Goal: Check status

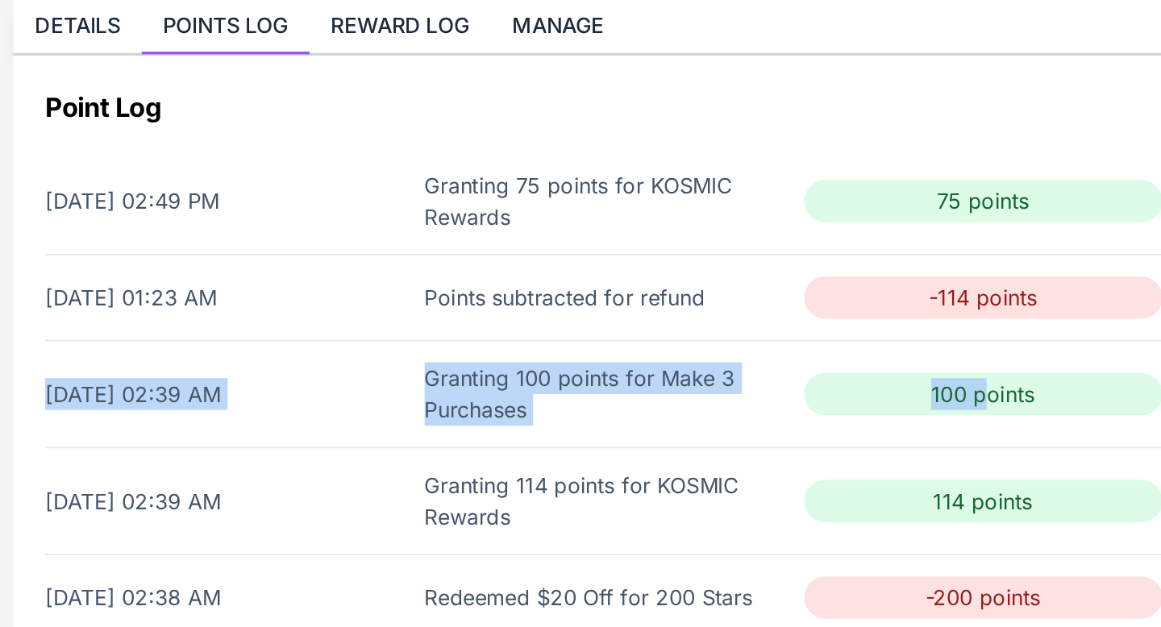
drag, startPoint x: 254, startPoint y: 335, endPoint x: 827, endPoint y: 344, distance: 573.4
click at [827, 344] on div "[DATE] 02:39 AM Granting 100 points for Make 3 Purchases 100 points" at bounding box center [593, 335] width 681 height 65
click at [651, 333] on div "Granting 100 points for Make 3 Purchases" at bounding box center [594, 336] width 219 height 39
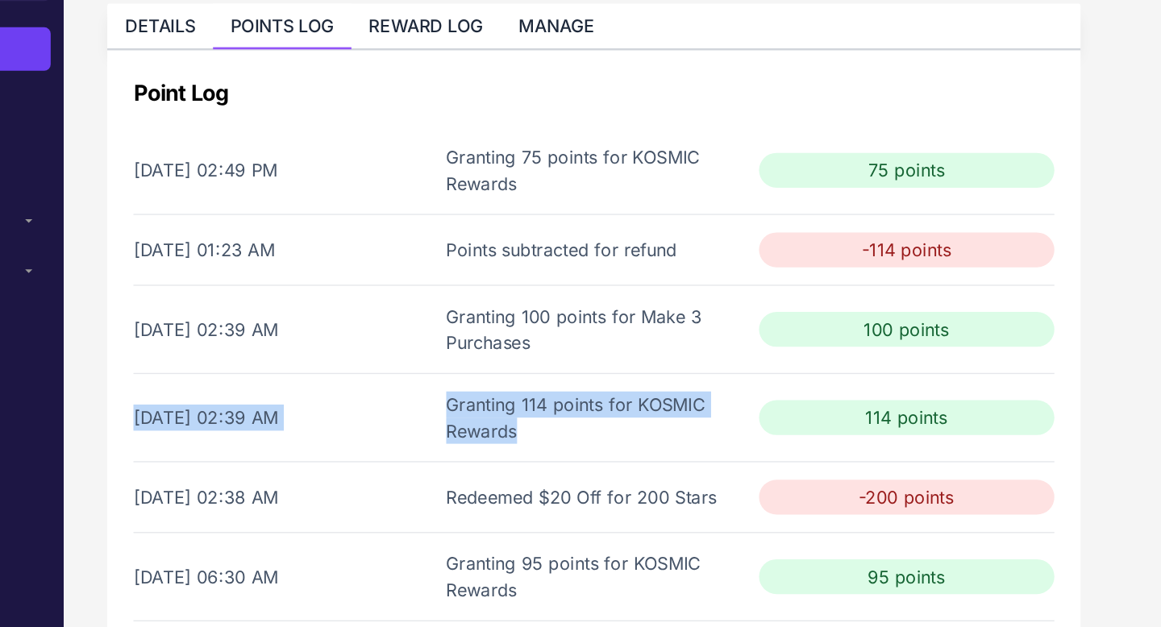
drag, startPoint x: 544, startPoint y: 413, endPoint x: 467, endPoint y: 380, distance: 84.2
click at [467, 380] on div "[DATE] 02:39 AM Granting 114 points for KOSMIC Rewards 114 points" at bounding box center [593, 401] width 681 height 65
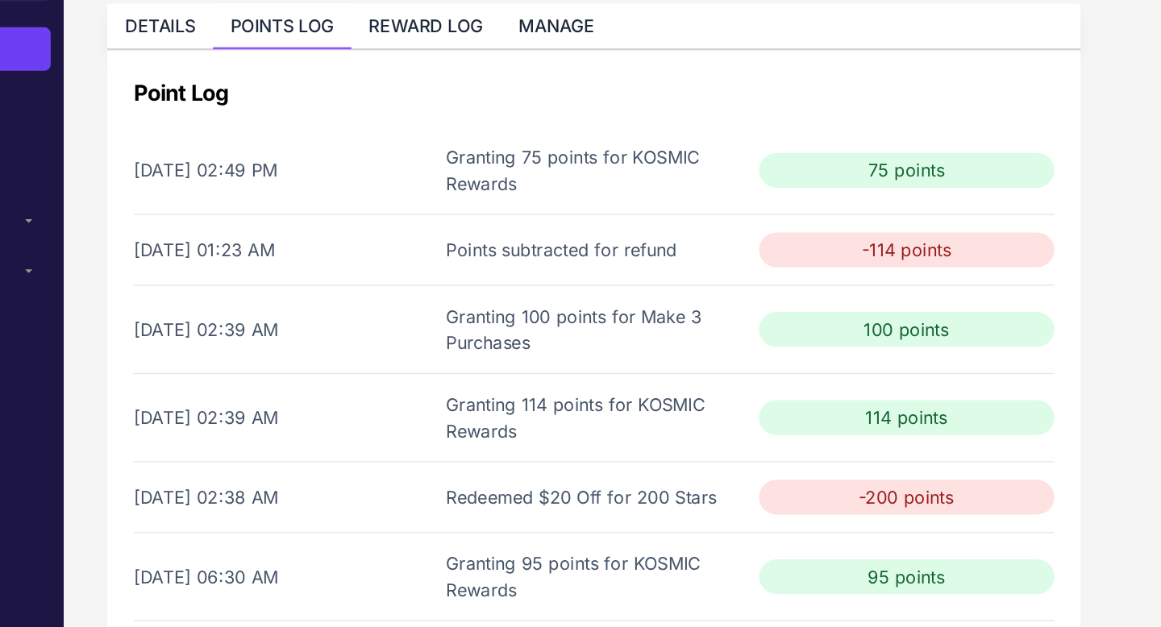
click at [644, 297] on div "[DATE] 01:23 AM Points subtracted for refund -114 points" at bounding box center [593, 277] width 681 height 52
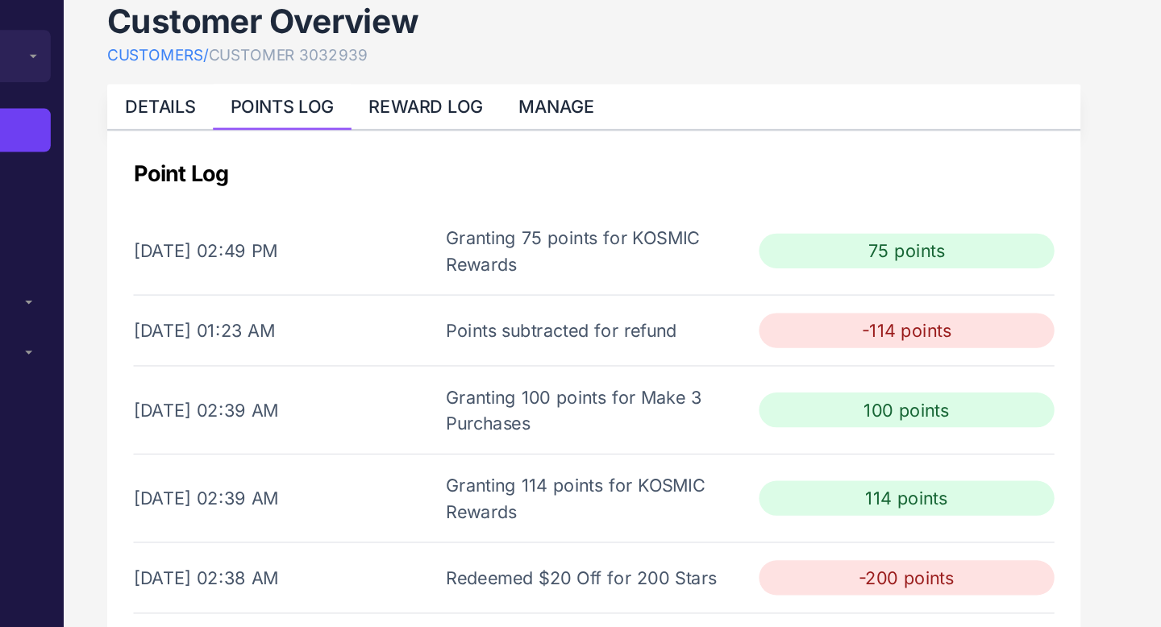
drag, startPoint x: 667, startPoint y: 280, endPoint x: 387, endPoint y: 277, distance: 279.8
click at [387, 277] on div "[DATE] 01:23 AM Points subtracted for refund -114 points" at bounding box center [593, 277] width 681 height 52
click at [346, 227] on div "[DATE] 02:49 PM" at bounding box center [362, 218] width 219 height 19
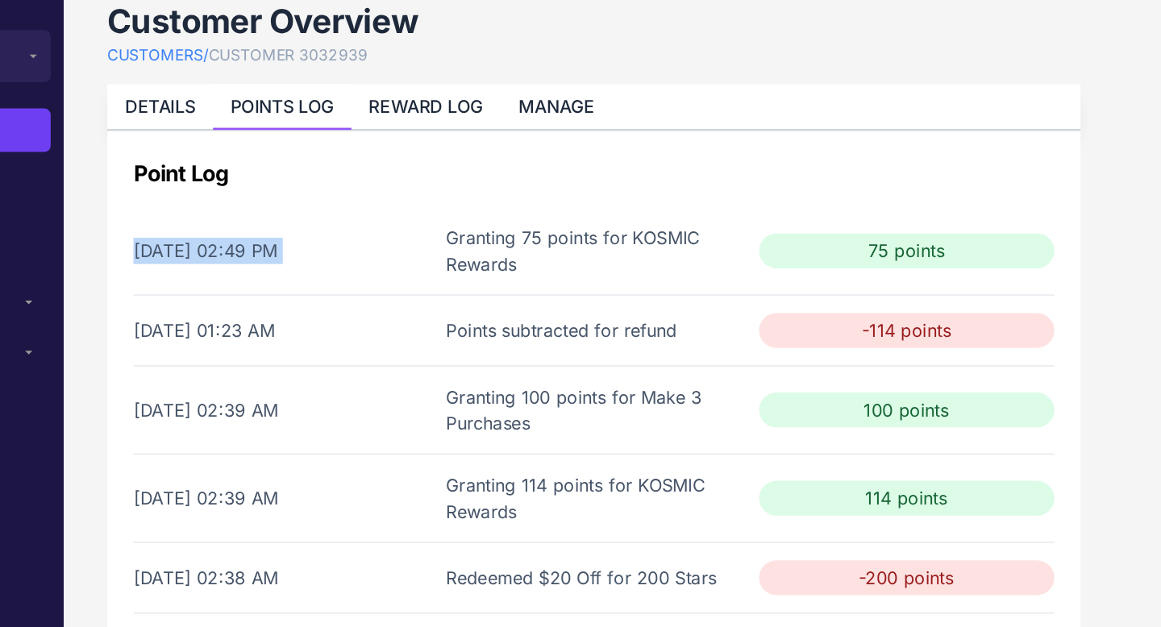
click at [346, 227] on div "[DATE] 02:49 PM" at bounding box center [362, 218] width 219 height 19
click at [458, 227] on div "[DATE] 02:49 PM" at bounding box center [362, 218] width 219 height 19
click at [459, 227] on div "[DATE] 02:49 PM" at bounding box center [362, 218] width 219 height 19
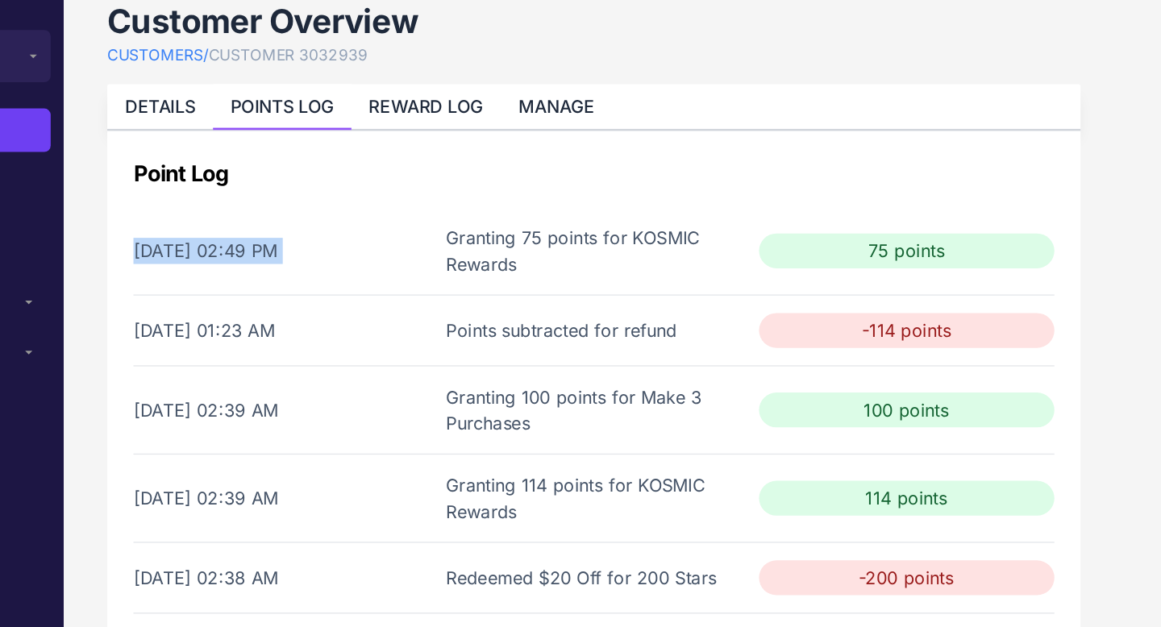
click at [467, 229] on div "[DATE] 02:49 PM Granting 75 points for KOSMIC Rewards 75 points" at bounding box center [593, 218] width 681 height 65
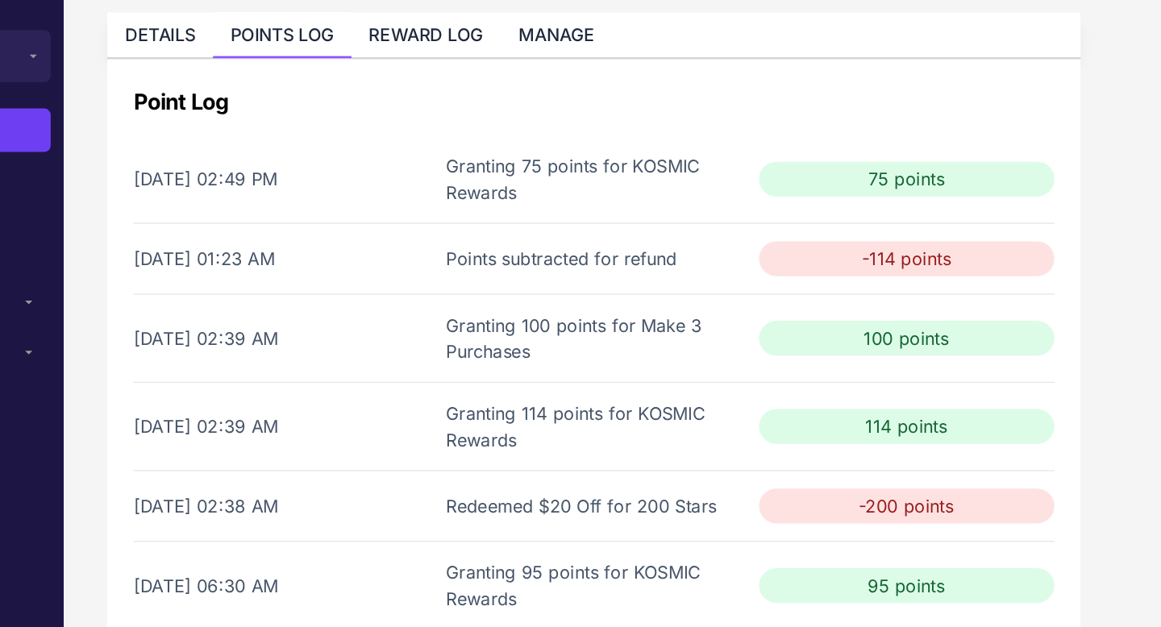
scroll to position [65, 0]
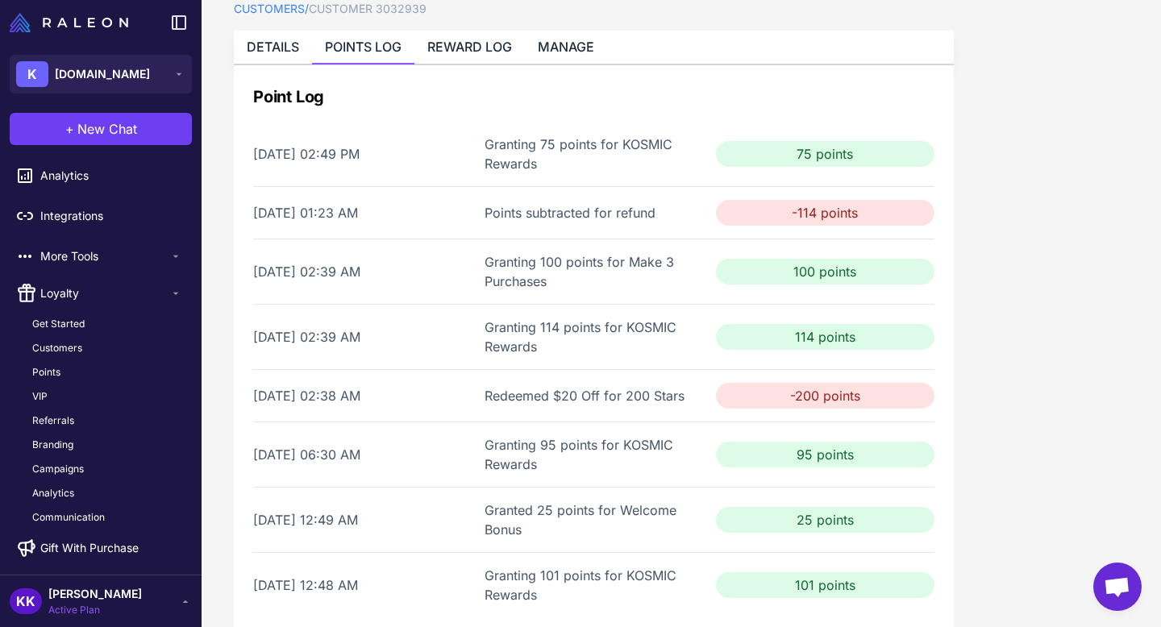
click at [517, 397] on div "Redeemed $20 Off for 200 Stars" at bounding box center [594, 395] width 219 height 19
click at [563, 280] on div "Granting 100 points for Make 3 Purchases" at bounding box center [594, 271] width 219 height 39
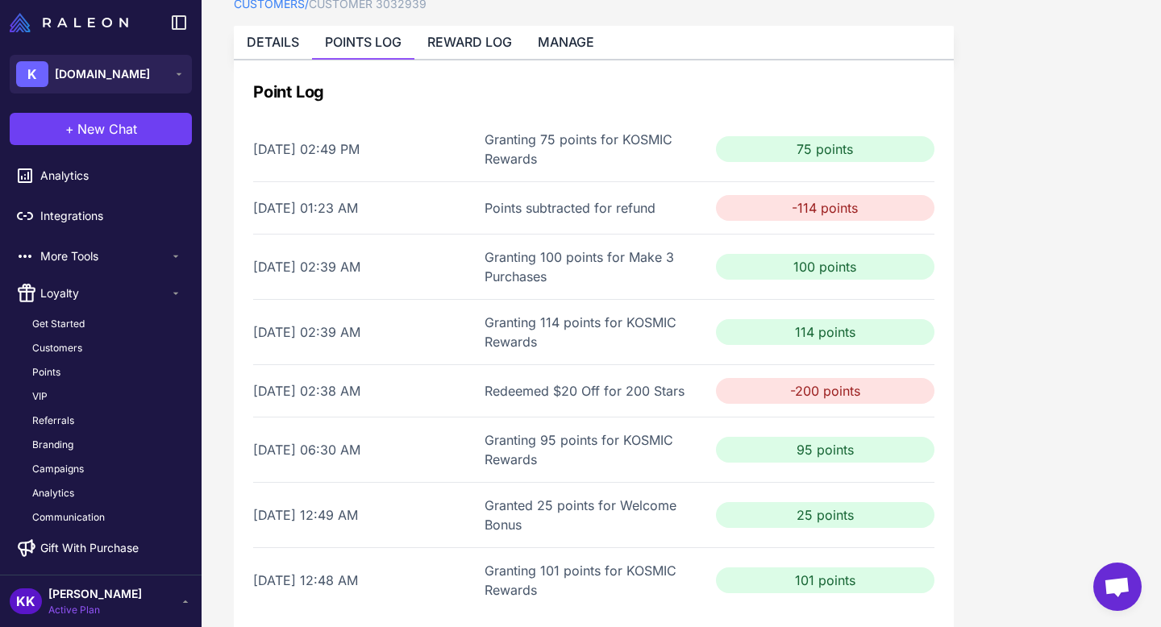
scroll to position [62, 0]
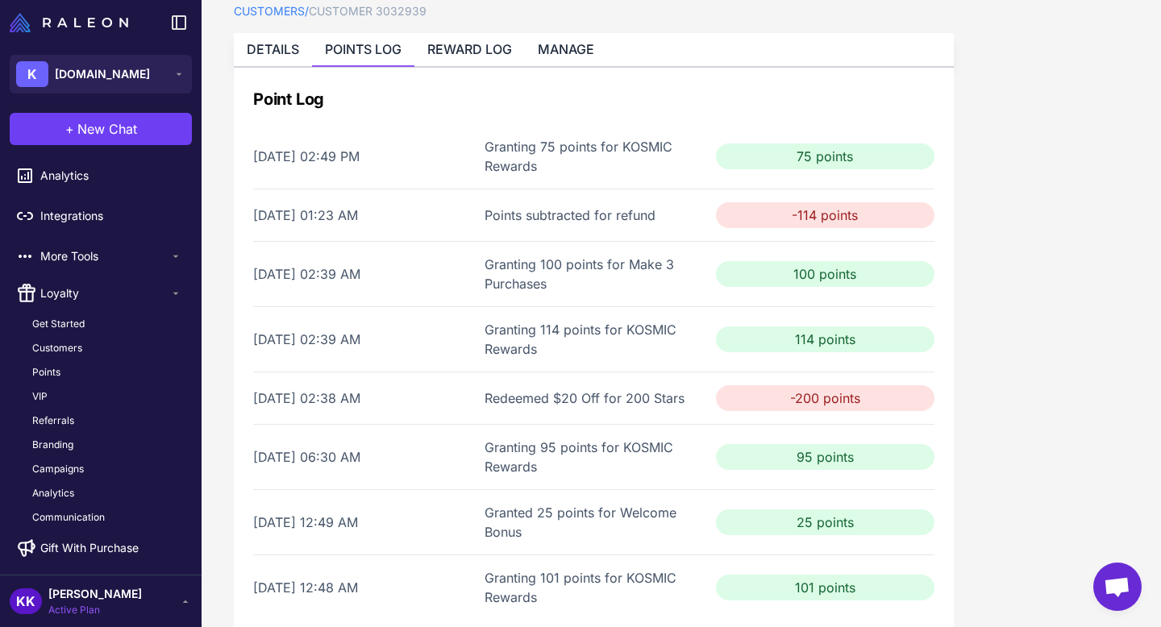
drag, startPoint x: 475, startPoint y: 395, endPoint x: 689, endPoint y: 389, distance: 214.6
click at [689, 389] on div "[DATE] 02:38 AM Redeemed $20 Off for 200 Stars -200 points" at bounding box center [593, 398] width 681 height 52
click at [476, 46] on link "REWARD LOG" at bounding box center [469, 49] width 85 height 16
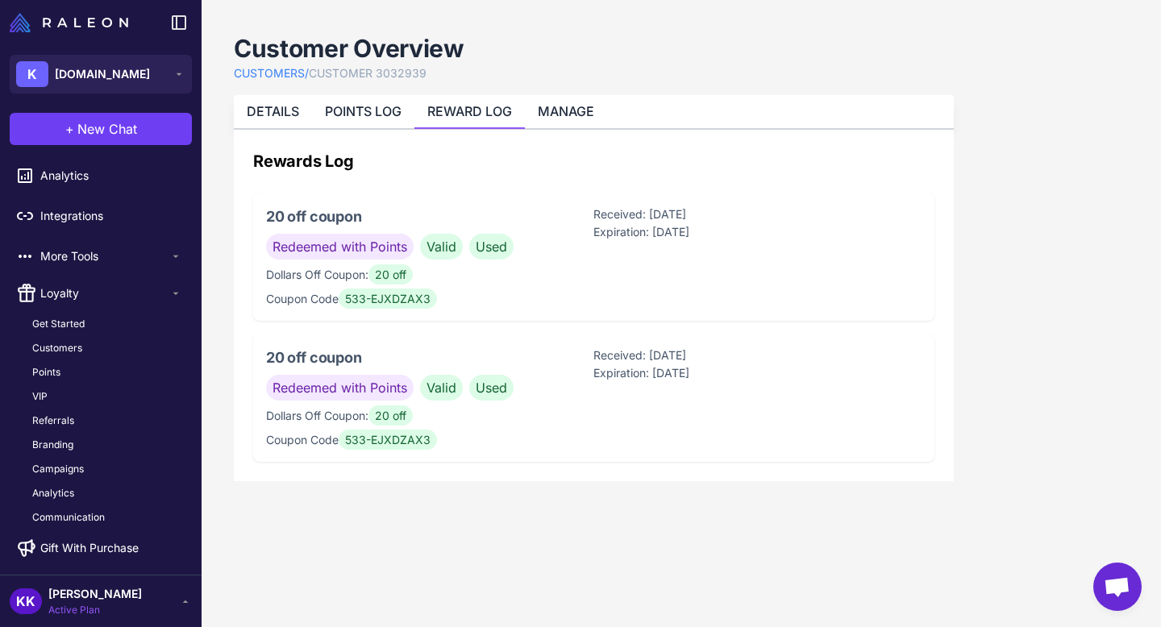
scroll to position [0, 0]
click at [530, 124] on li "MANAGE" at bounding box center [566, 111] width 82 height 33
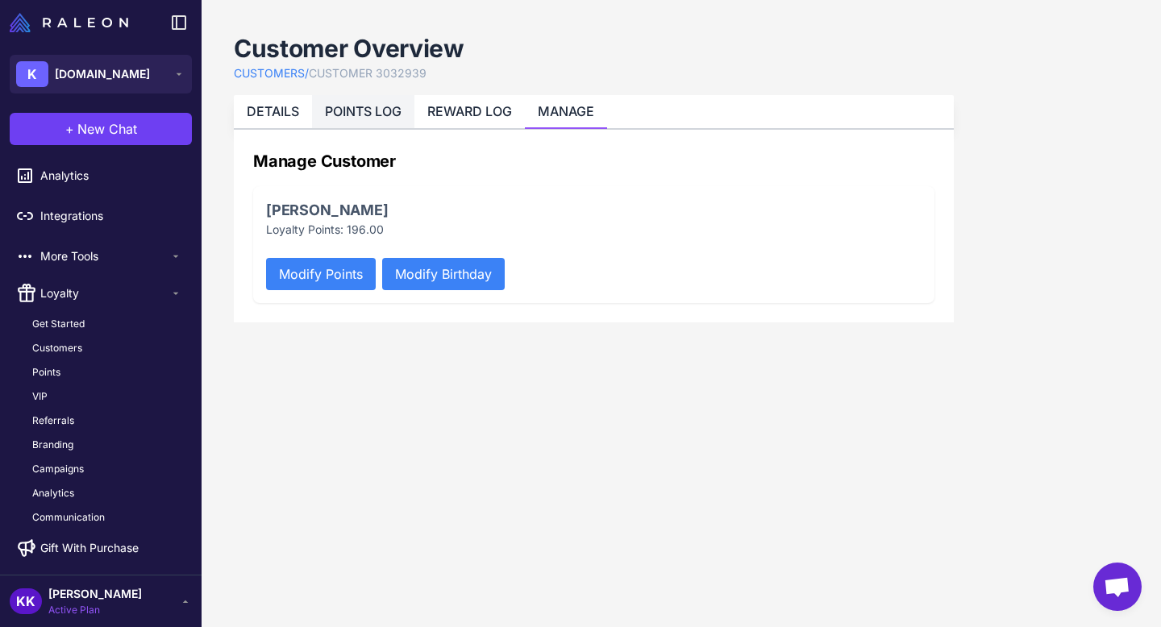
click at [349, 115] on link "POINTS LOG" at bounding box center [363, 111] width 77 height 16
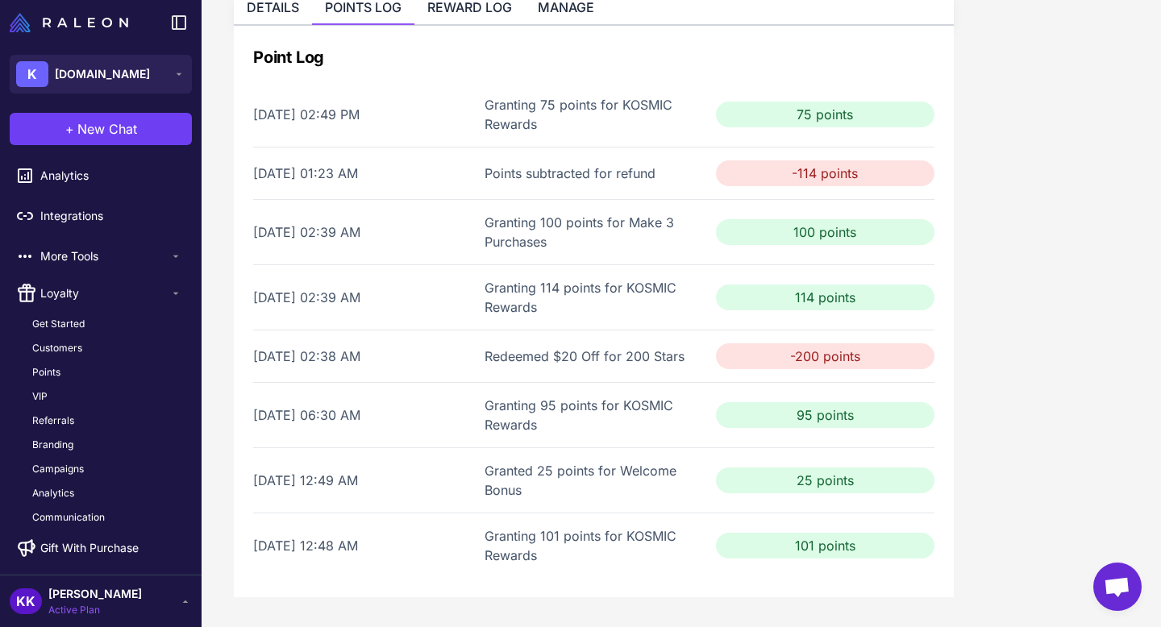
scroll to position [106, 0]
